Goal: Task Accomplishment & Management: Manage account settings

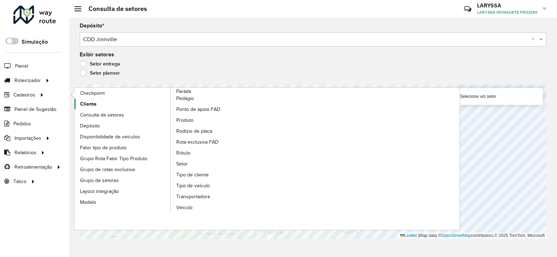
click at [91, 103] on span "Cliente" at bounding box center [88, 104] width 17 height 7
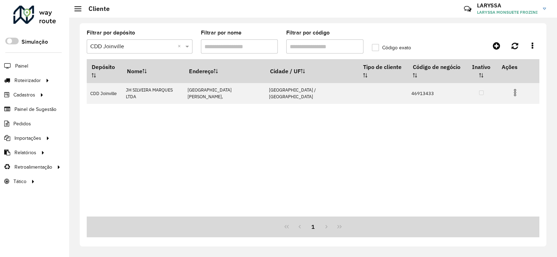
click at [333, 46] on input "Filtrar por código" at bounding box center [324, 46] width 77 height 14
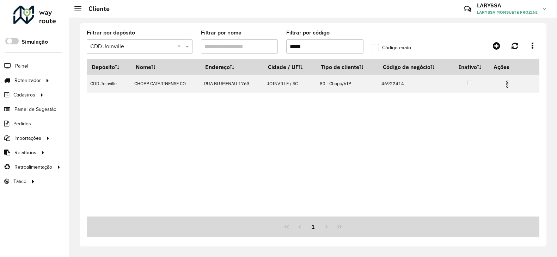
type input "*****"
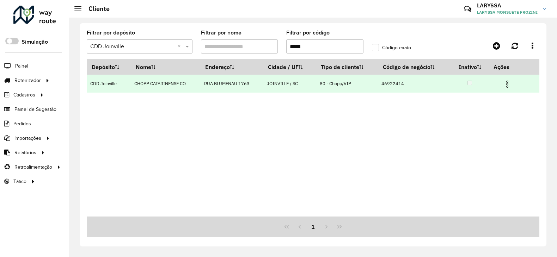
click at [508, 85] on img at bounding box center [507, 84] width 8 height 8
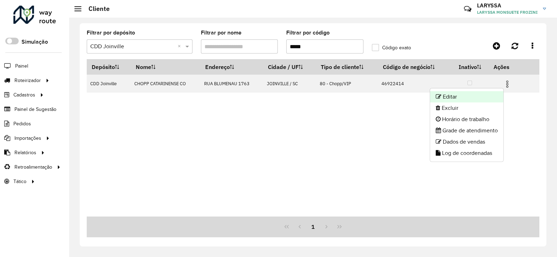
click at [458, 98] on li "Editar" at bounding box center [466, 96] width 73 height 11
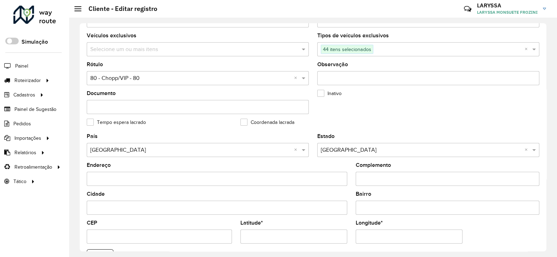
scroll to position [268, 0]
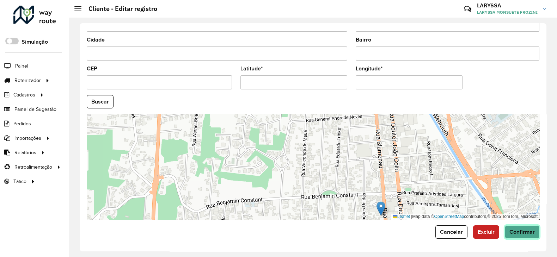
click at [522, 235] on span "Confirmar" at bounding box center [522, 232] width 25 height 6
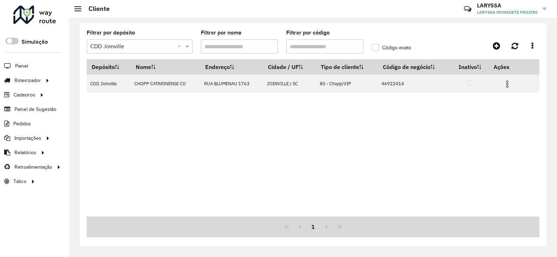
click at [368, 182] on div "Depósito Nome Endereço Cidade / UF Tipo de cliente Código de negócio Inativo Aç…" at bounding box center [313, 138] width 453 height 158
